Goal: Register for event/course

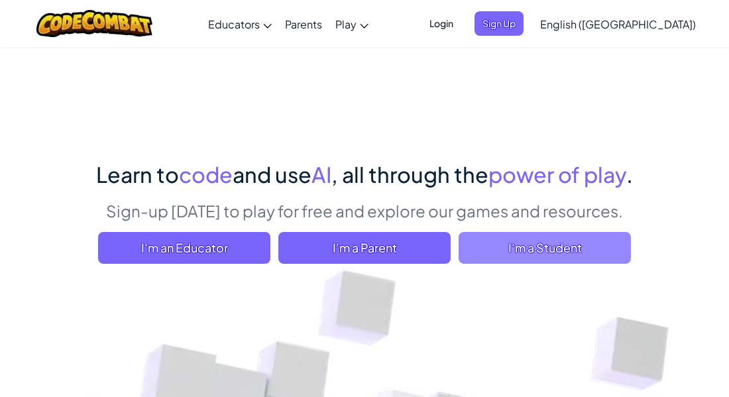
click at [569, 261] on span "I'm a Student" at bounding box center [544, 248] width 172 height 32
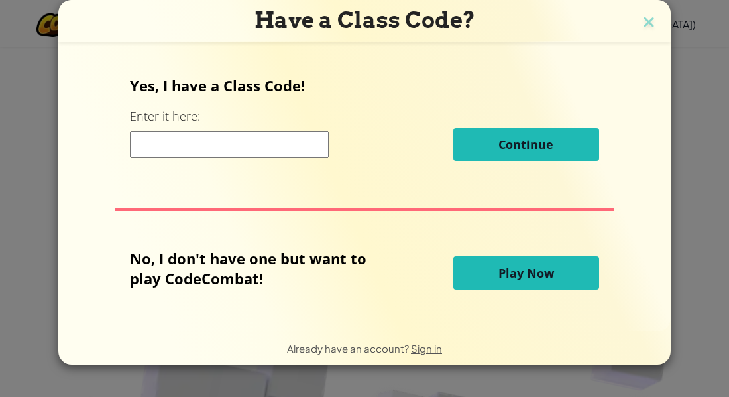
click at [299, 148] on input at bounding box center [229, 144] width 199 height 26
type input "bigspoongood"
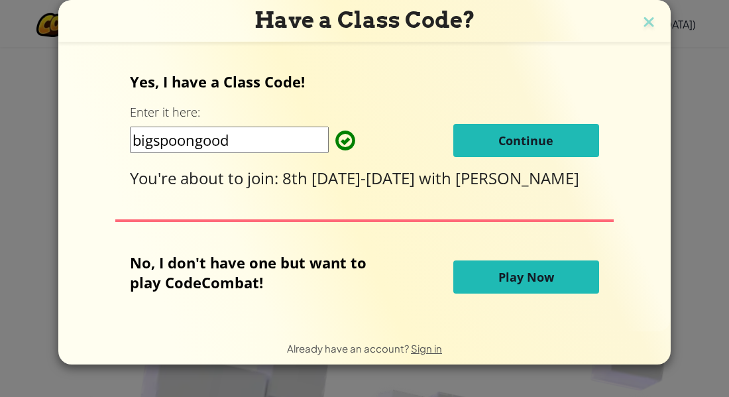
click at [515, 132] on span "Continue" at bounding box center [525, 140] width 55 height 16
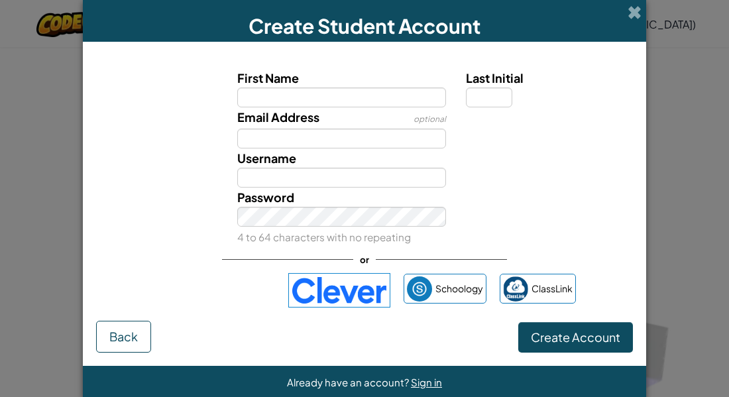
click at [339, 291] on img at bounding box center [339, 290] width 102 height 34
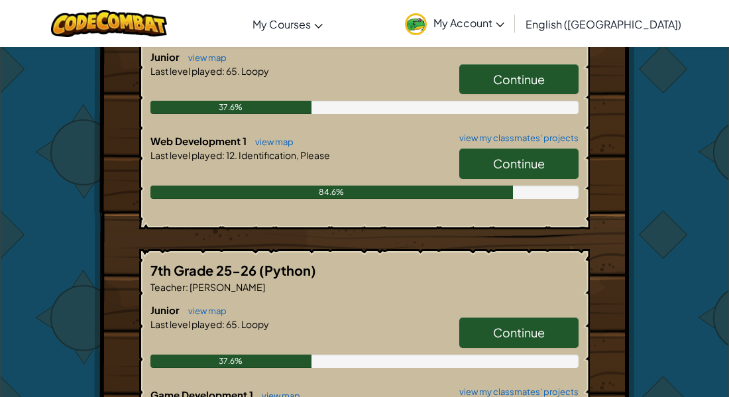
scroll to position [309, 0]
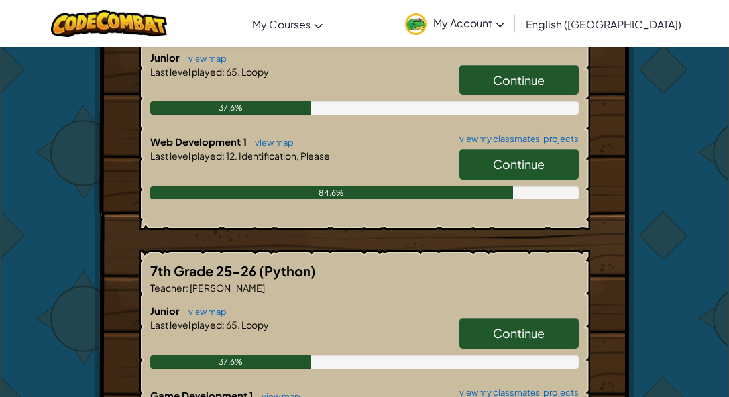
click at [501, 76] on span "Continue" at bounding box center [519, 79] width 52 height 15
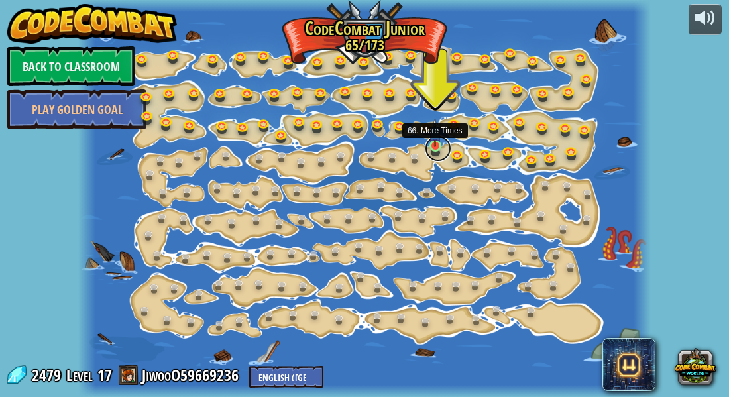
click at [431, 148] on link at bounding box center [438, 148] width 26 height 26
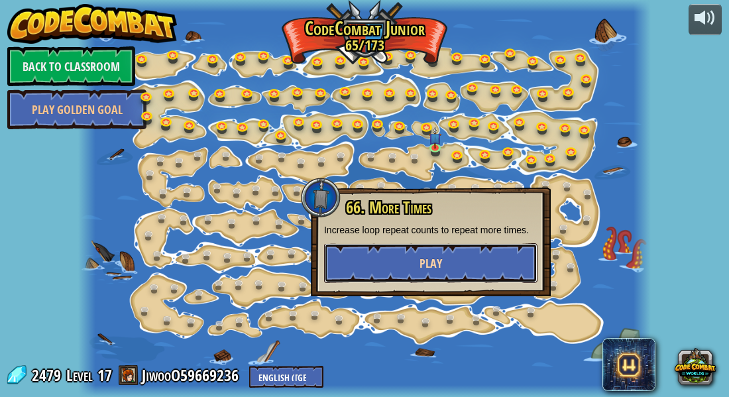
click at [422, 268] on span "Play" at bounding box center [430, 263] width 23 height 17
